Goal: Information Seeking & Learning: Learn about a topic

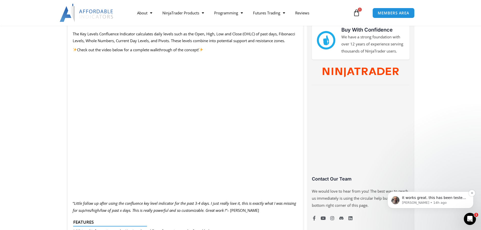
click at [429, 198] on p "It works great. this has been tested by many and designed to run efficiently." at bounding box center [434, 197] width 65 height 5
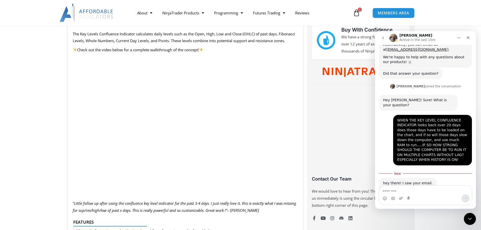
scroll to position [252, 0]
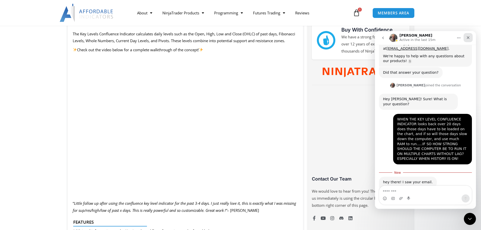
click at [470, 39] on icon "Close" at bounding box center [468, 38] width 4 height 4
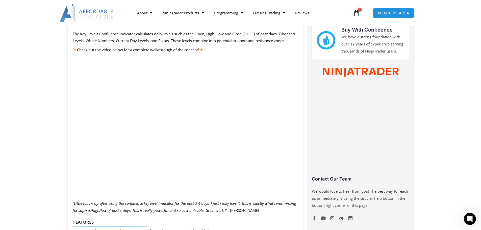
scroll to position [244, 0]
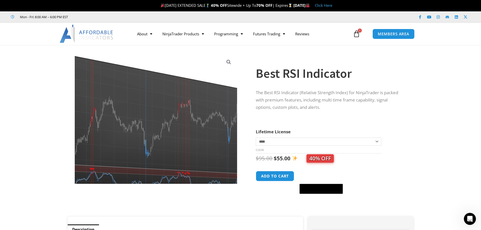
click at [170, 121] on img at bounding box center [151, 117] width 219 height 175
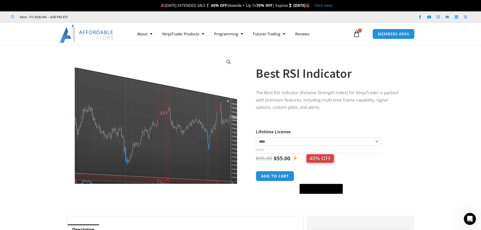
click at [228, 101] on img at bounding box center [130, 125] width 219 height 175
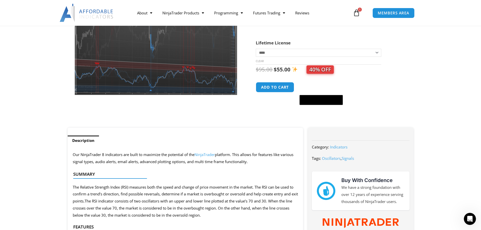
scroll to position [101, 0]
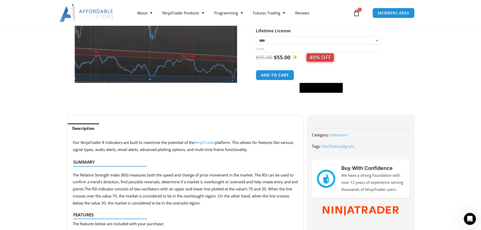
click at [157, 65] on img at bounding box center [155, 1] width 219 height 175
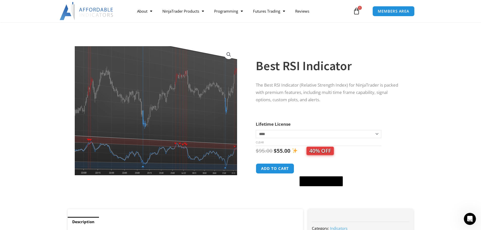
scroll to position [0, 0]
